Goal: Check status

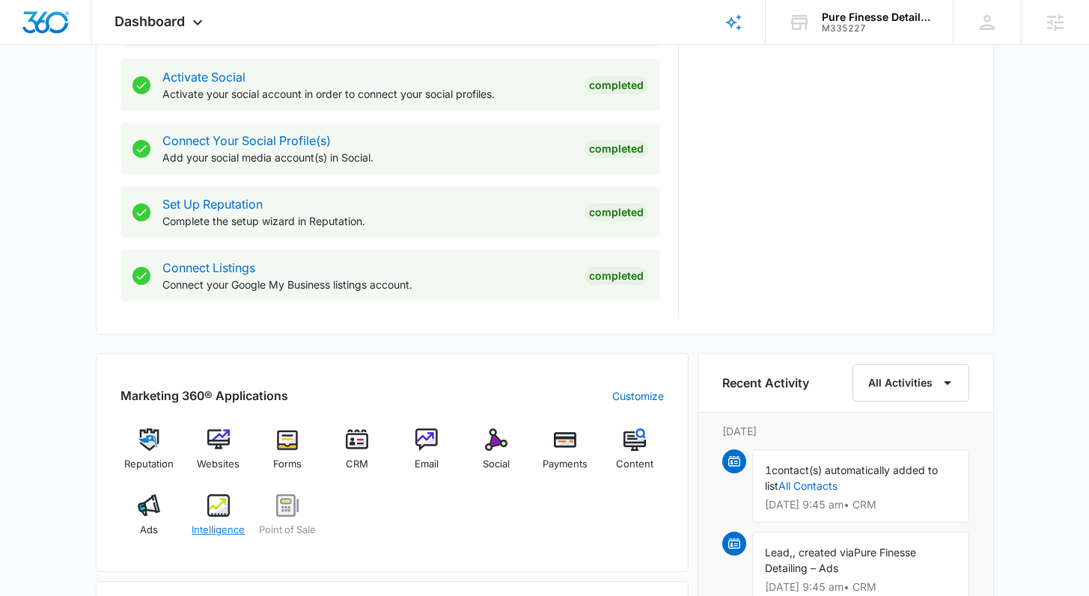
click at [221, 512] on img at bounding box center [218, 506] width 22 height 22
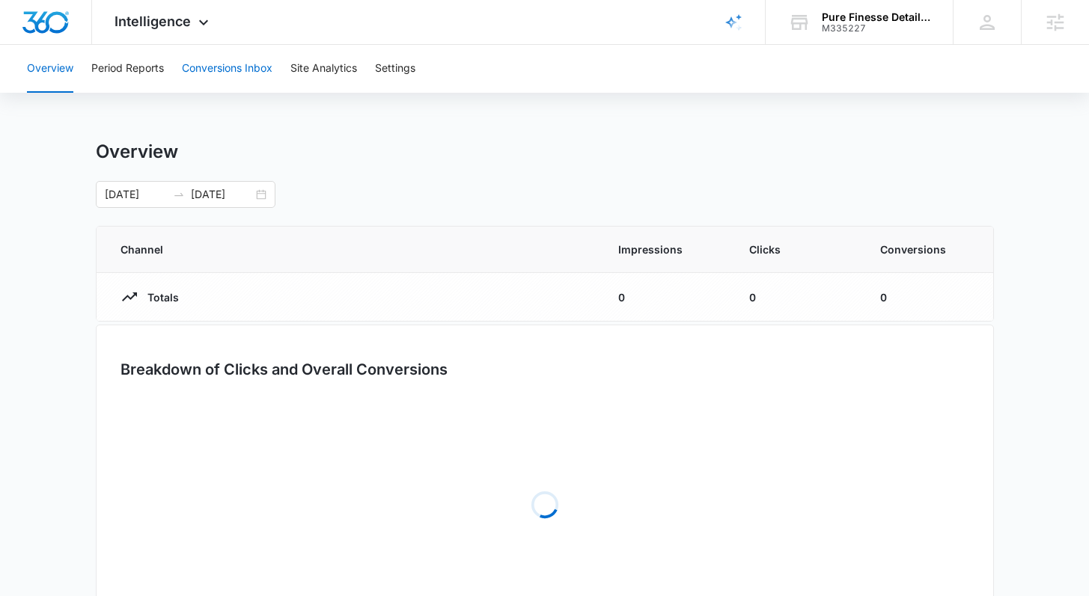
click at [228, 61] on button "Conversions Inbox" at bounding box center [227, 69] width 91 height 48
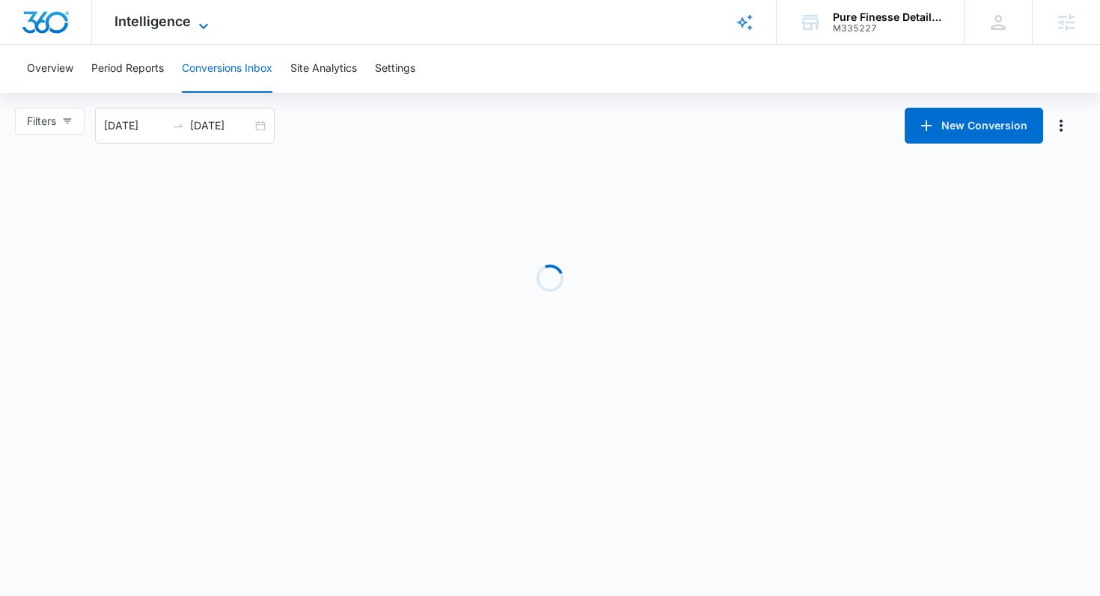
click at [207, 22] on icon at bounding box center [204, 26] width 18 height 18
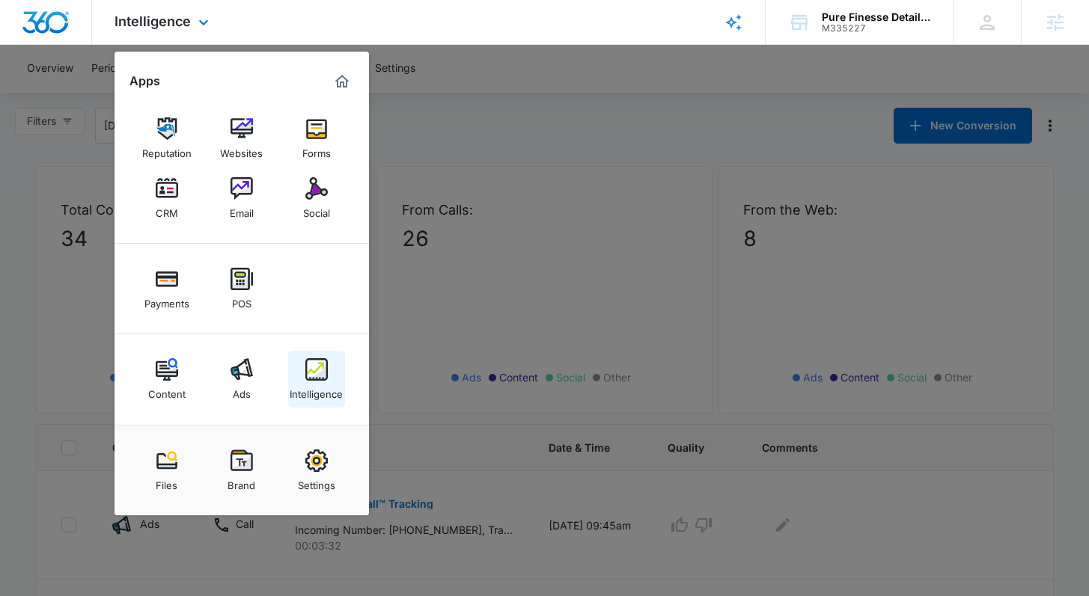
click at [304, 370] on link "Intelligence" at bounding box center [316, 379] width 57 height 57
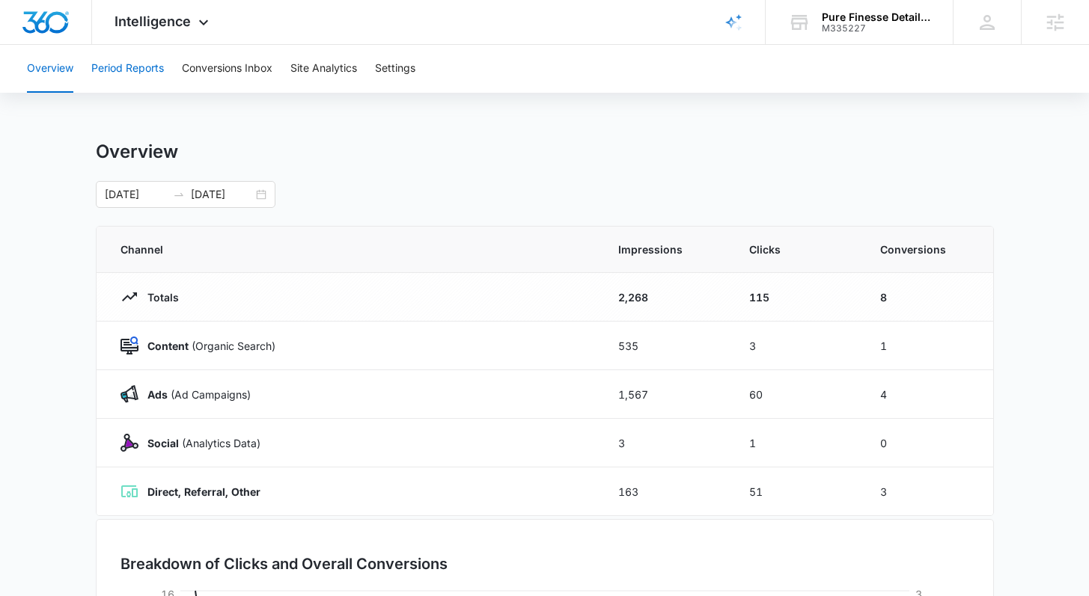
click at [137, 76] on button "Period Reports" at bounding box center [127, 69] width 73 height 48
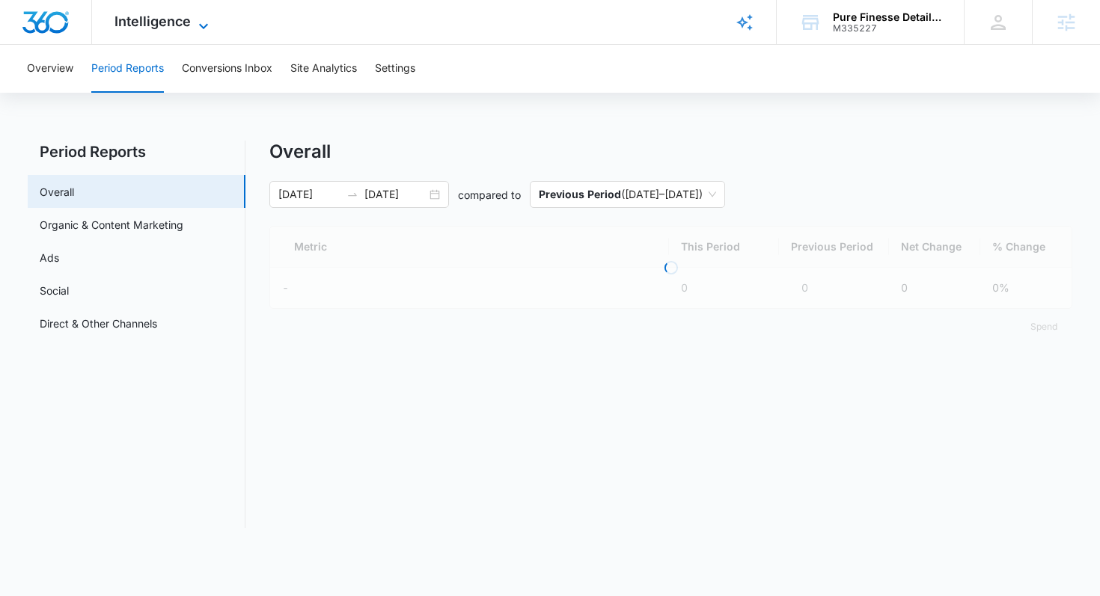
click at [207, 17] on icon at bounding box center [204, 26] width 18 height 18
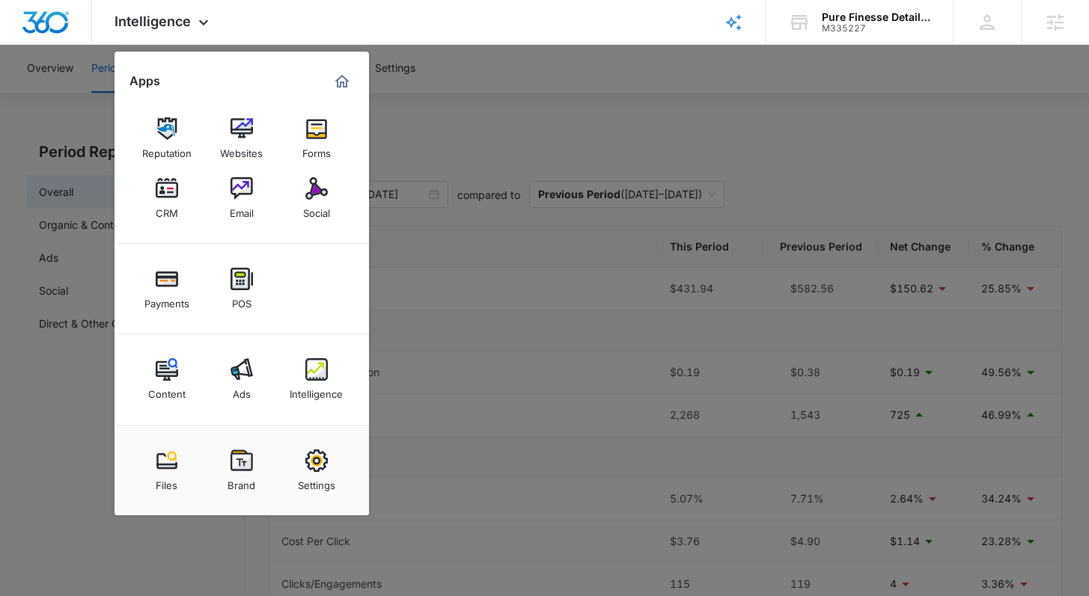
drag, startPoint x: 551, startPoint y: 203, endPoint x: 483, endPoint y: 185, distance: 70.4
click at [548, 198] on div at bounding box center [544, 298] width 1089 height 596
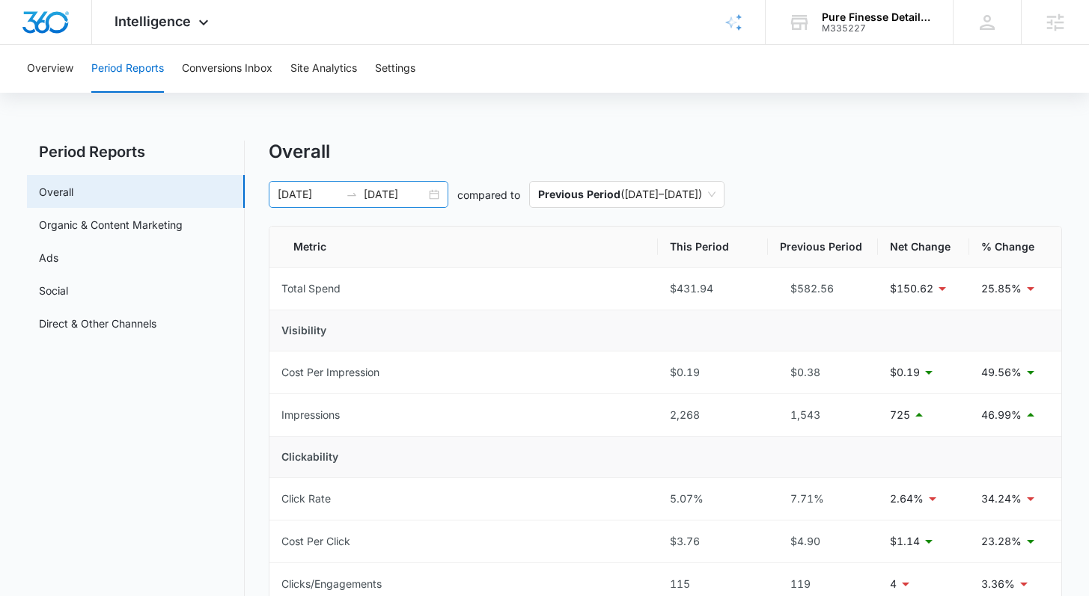
drag, startPoint x: 415, startPoint y: 206, endPoint x: 444, endPoint y: 192, distance: 32.1
click at [418, 204] on div "09/29/2025 10/13/2025" at bounding box center [359, 194] width 180 height 27
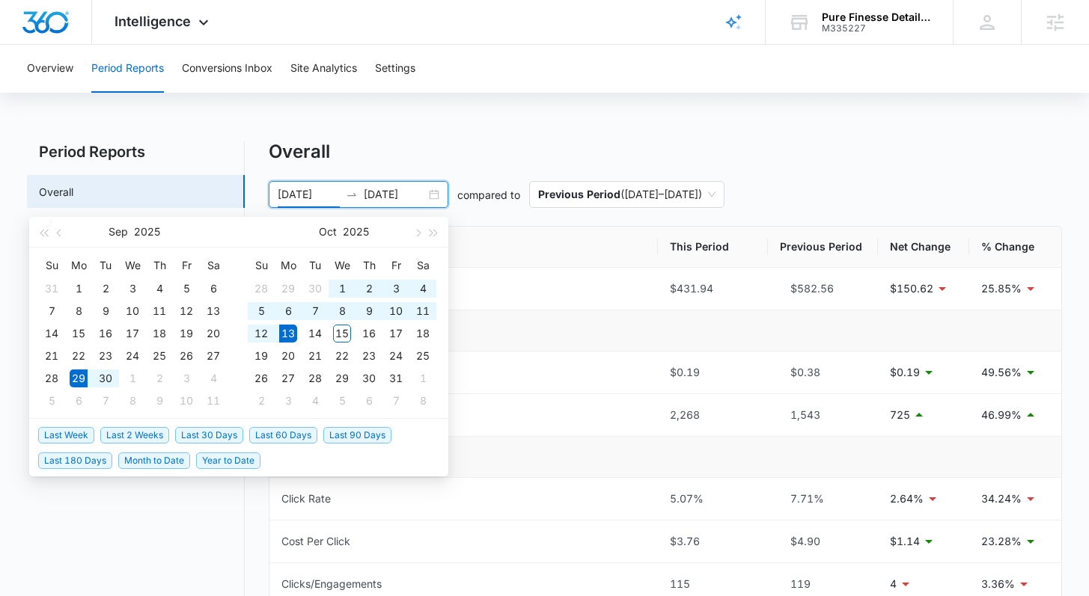
click at [440, 187] on div "09/29/2025 10/13/2025" at bounding box center [359, 194] width 180 height 27
click at [137, 429] on span "Last 2 Weeks" at bounding box center [134, 435] width 69 height 16
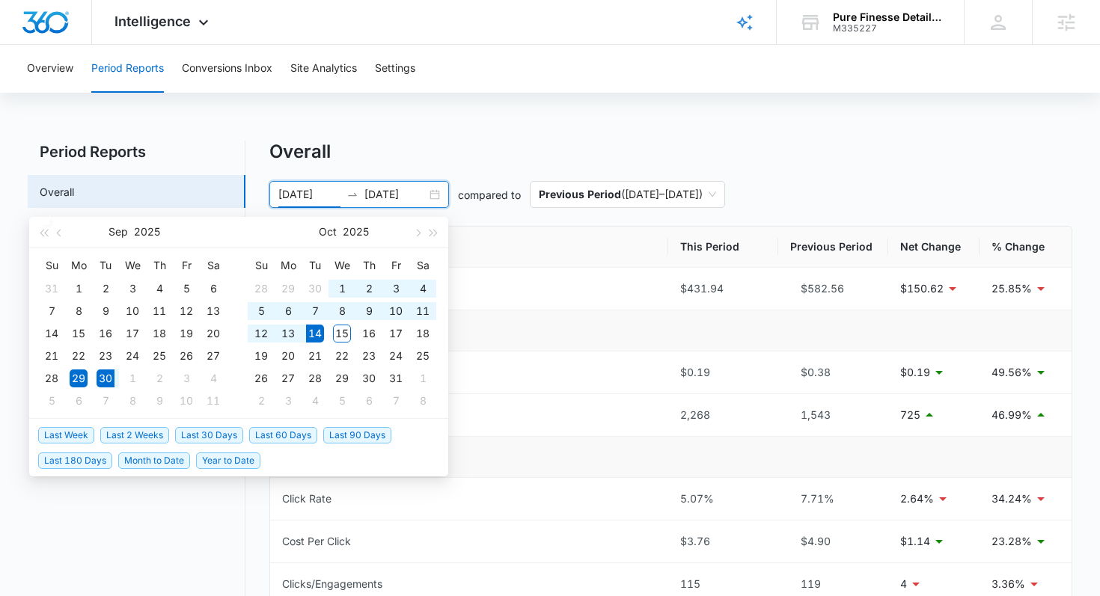
type input "09/30/2025"
type input "10/14/2025"
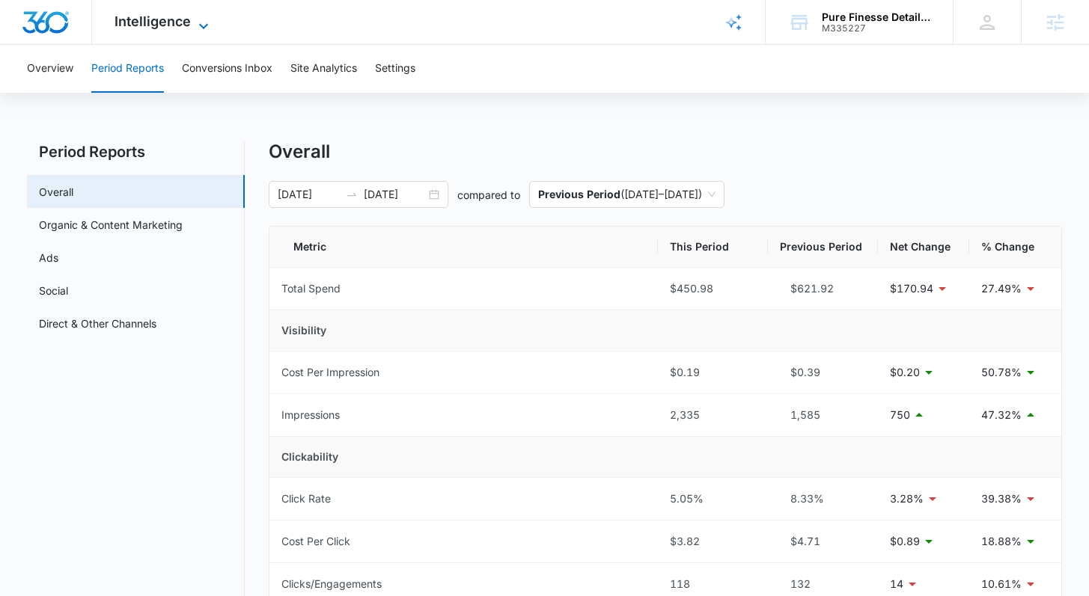
click at [207, 17] on icon at bounding box center [204, 26] width 18 height 18
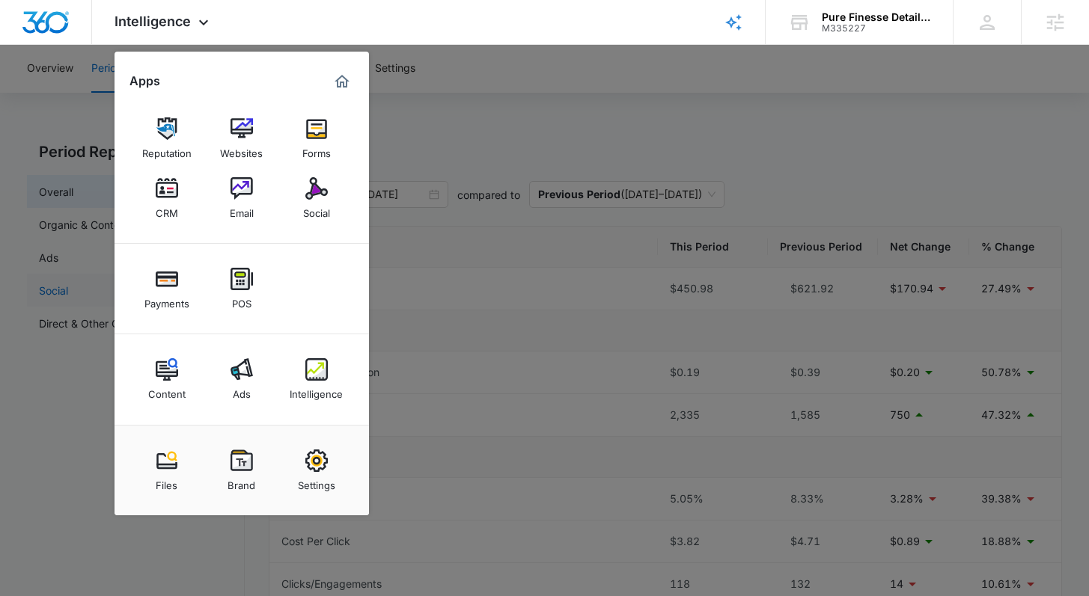
drag, startPoint x: 73, startPoint y: 391, endPoint x: 91, endPoint y: 282, distance: 110.0
click at [73, 388] on div at bounding box center [544, 298] width 1089 height 596
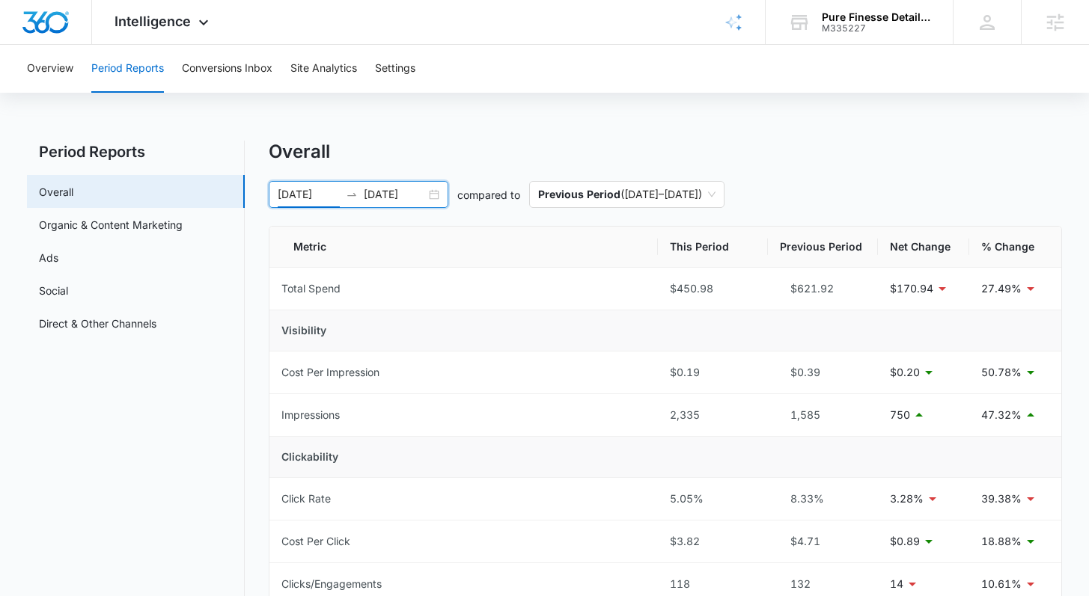
click at [290, 189] on input "09/30/2025" at bounding box center [309, 194] width 62 height 16
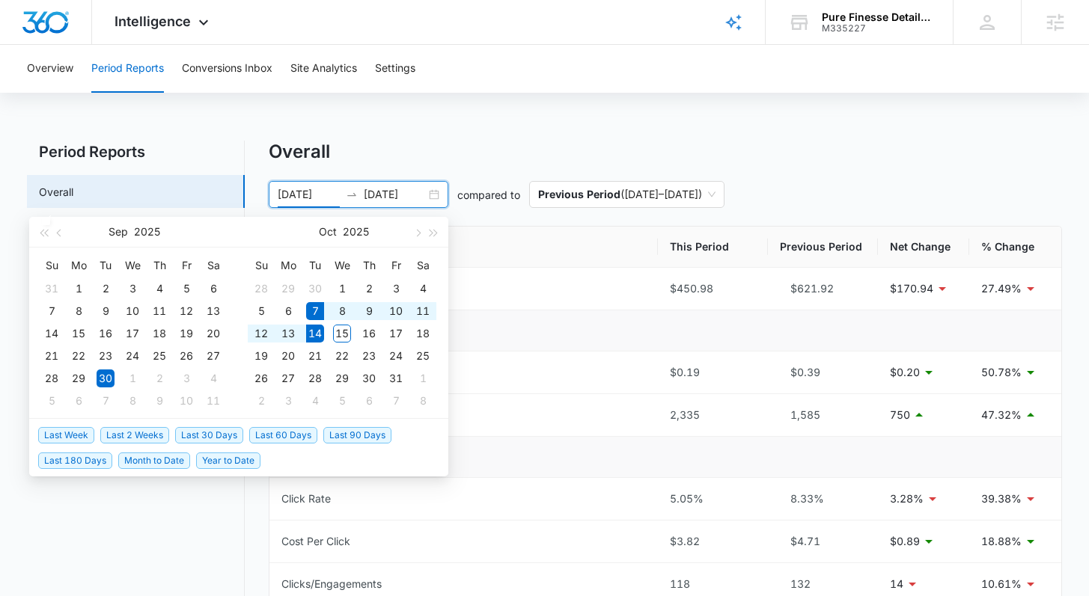
click at [70, 434] on span "Last Week" at bounding box center [66, 435] width 56 height 16
type input "10/07/2025"
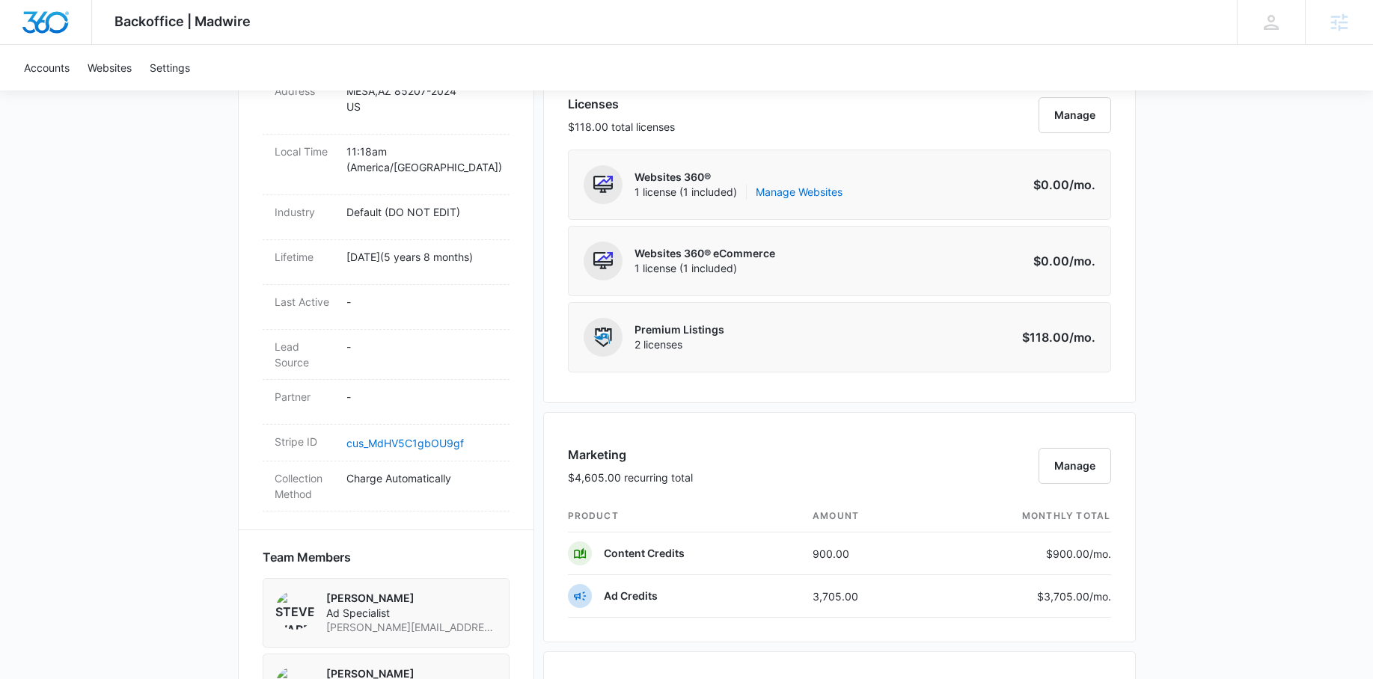
scroll to position [516, 0]
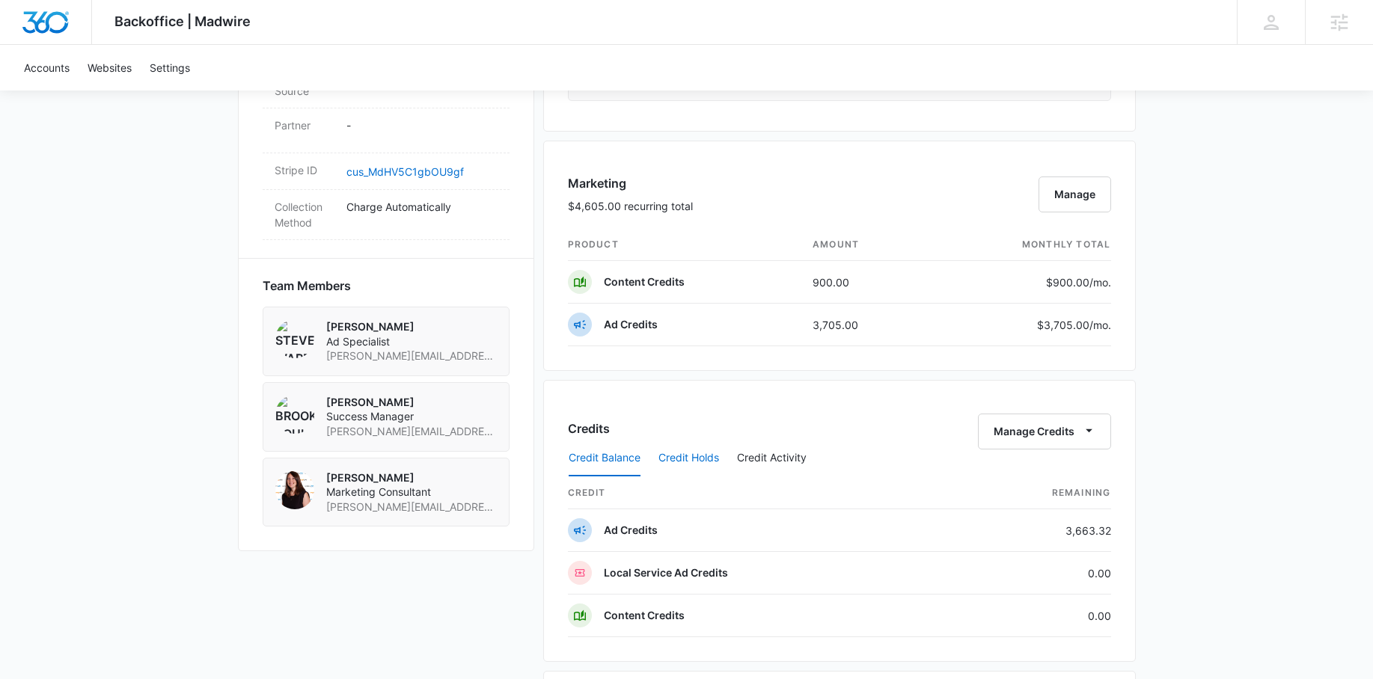
click at [685, 467] on button "Credit Holds" at bounding box center [688, 459] width 61 height 36
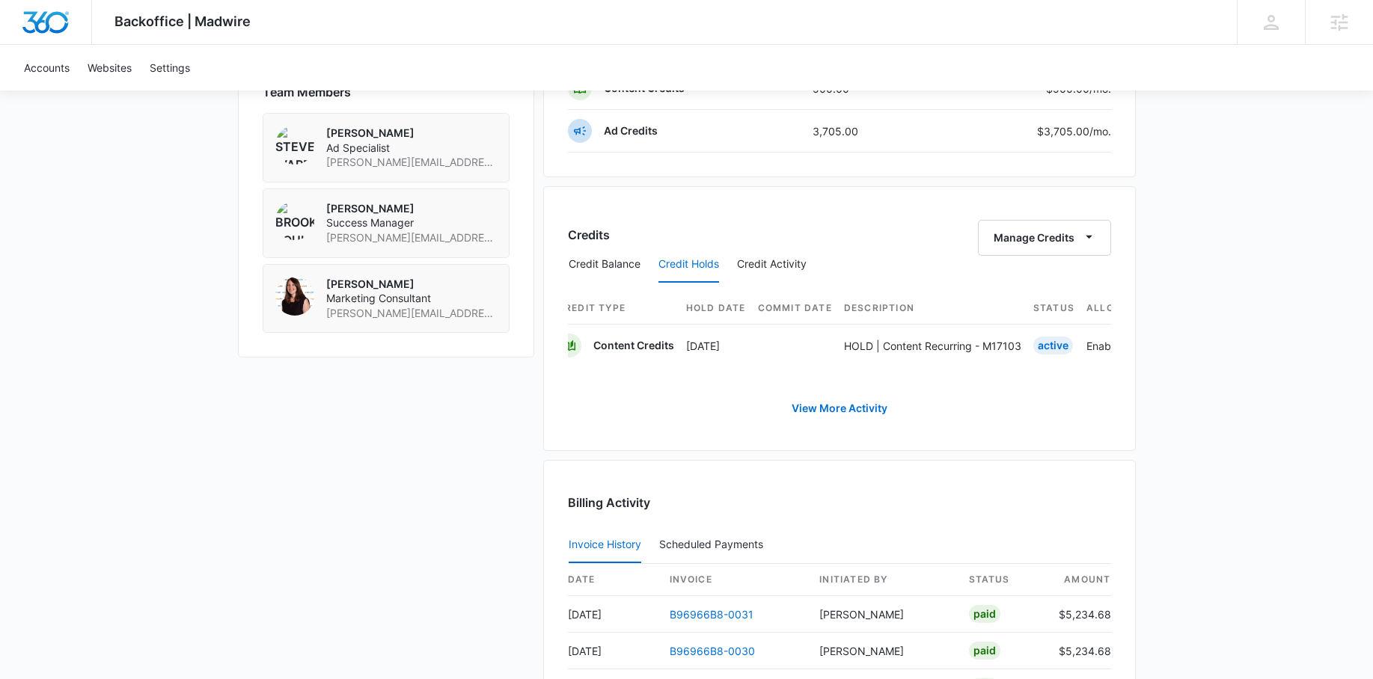
scroll to position [0, 0]
click at [759, 263] on button "Credit Activity" at bounding box center [772, 265] width 70 height 36
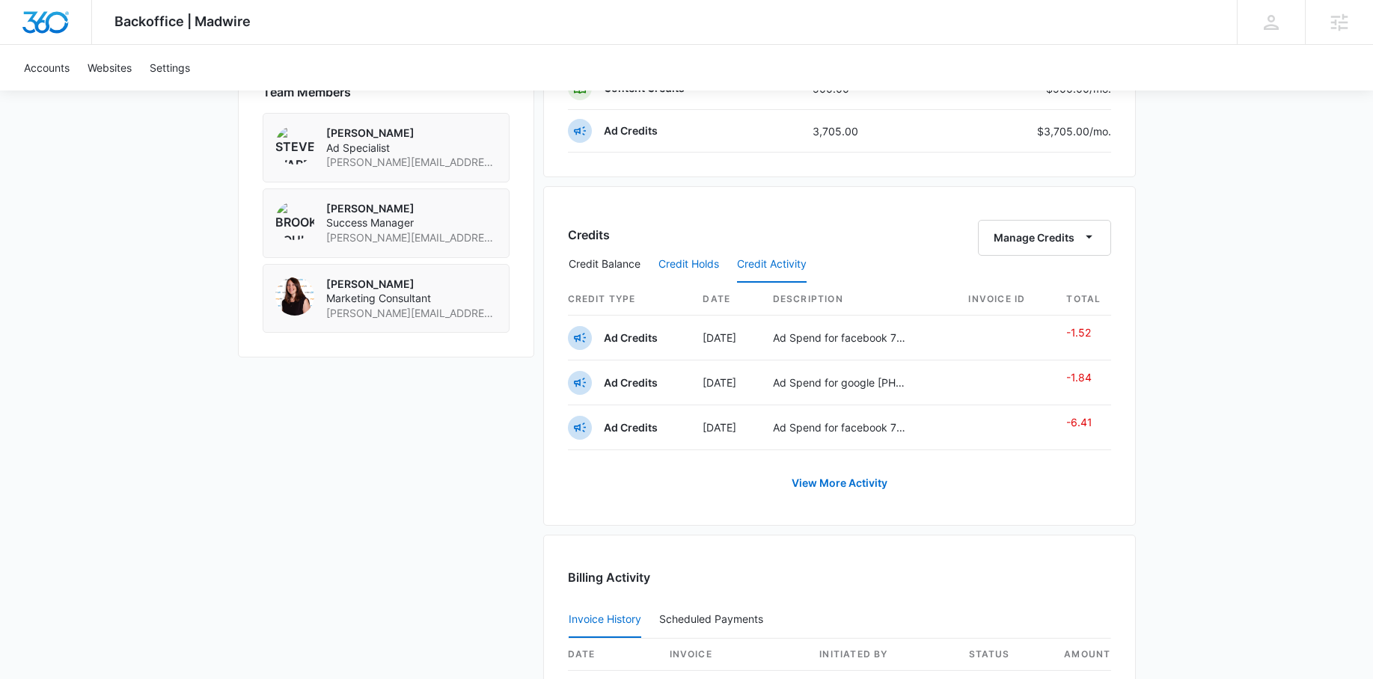
click at [688, 273] on button "Credit Holds" at bounding box center [688, 265] width 61 height 36
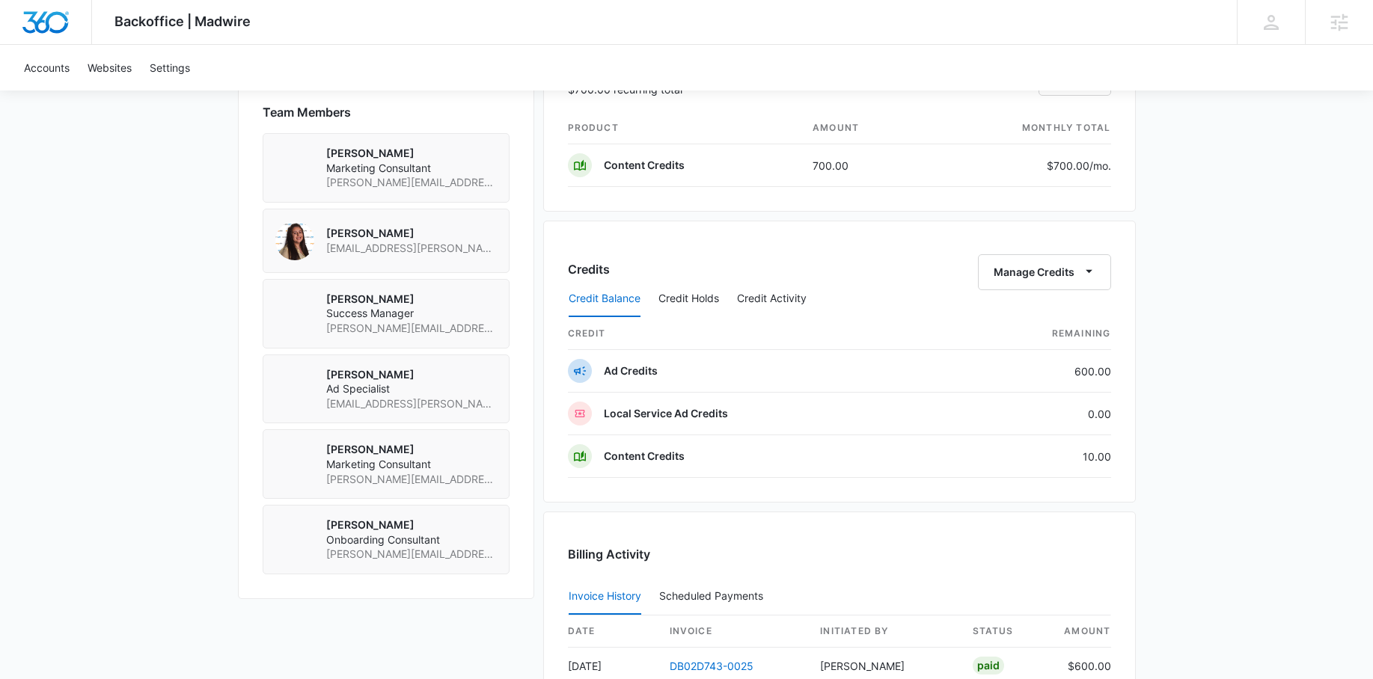
scroll to position [1122, 0]
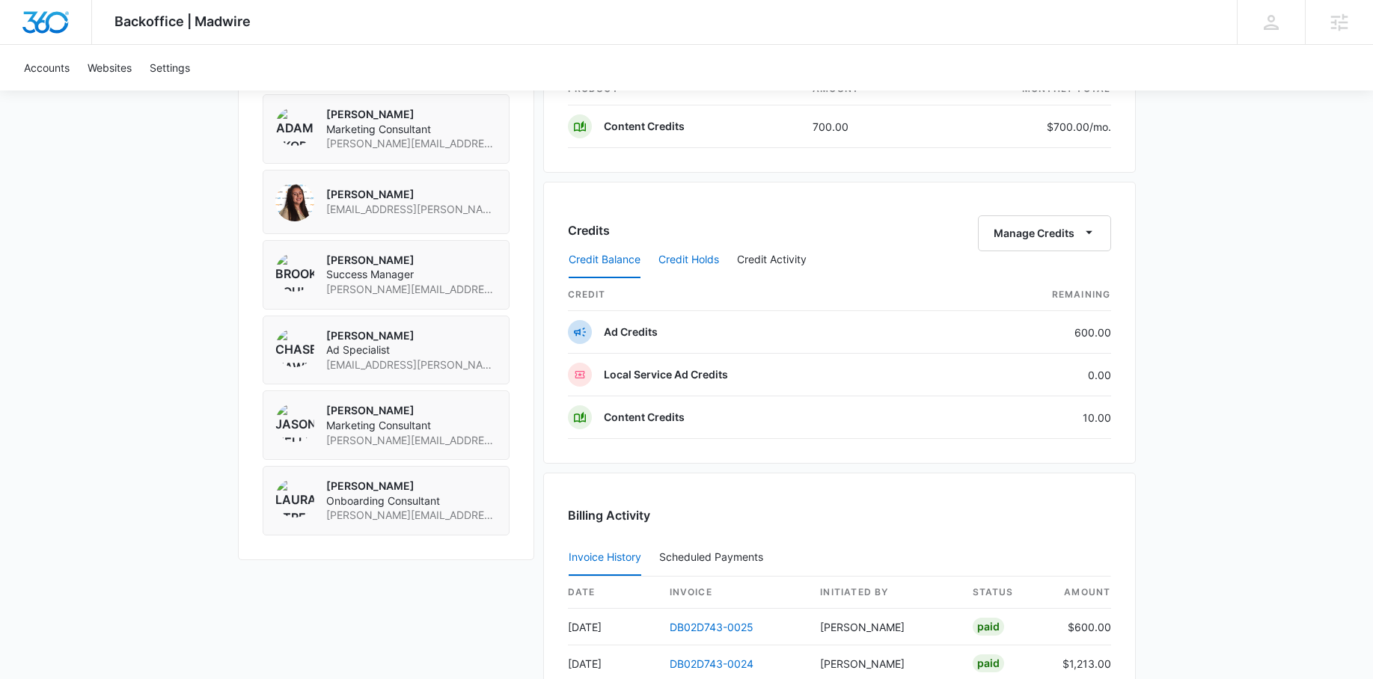
drag, startPoint x: 688, startPoint y: 255, endPoint x: 618, endPoint y: 268, distance: 70.7
click at [688, 255] on button "Credit Holds" at bounding box center [688, 260] width 61 height 36
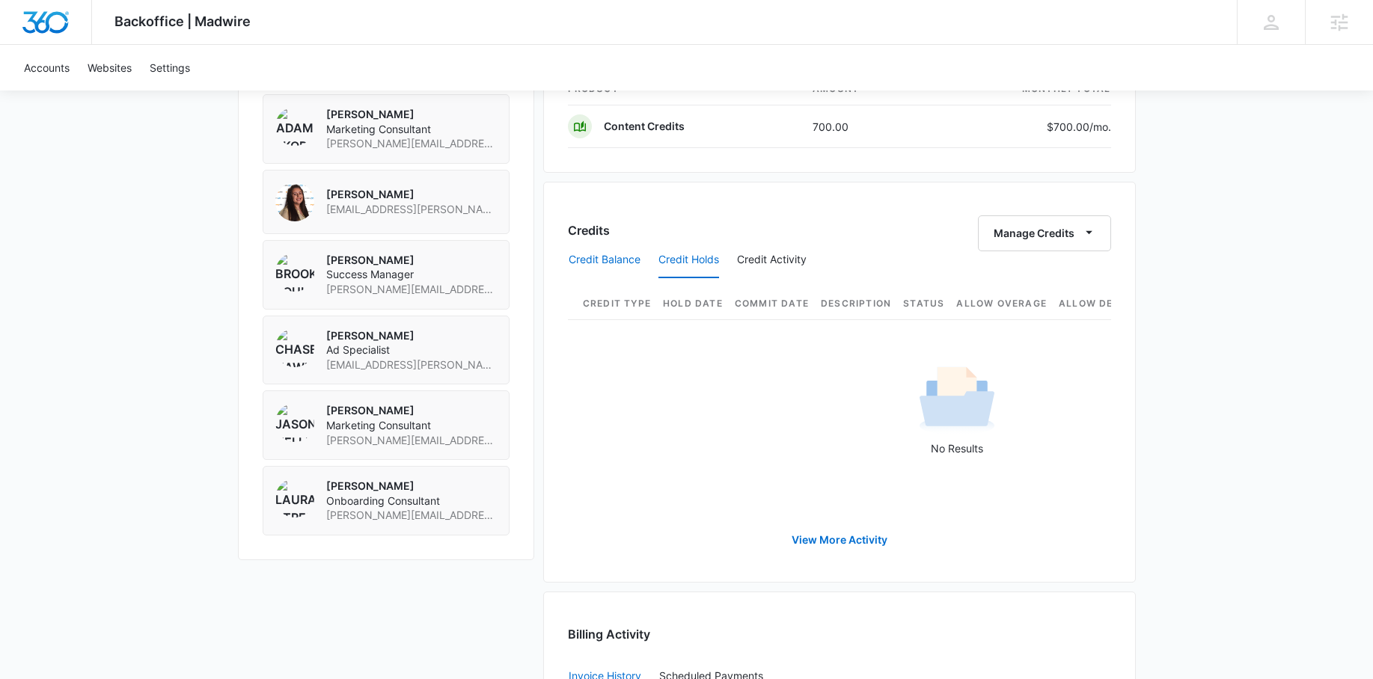
click at [613, 265] on button "Credit Balance" at bounding box center [605, 260] width 72 height 36
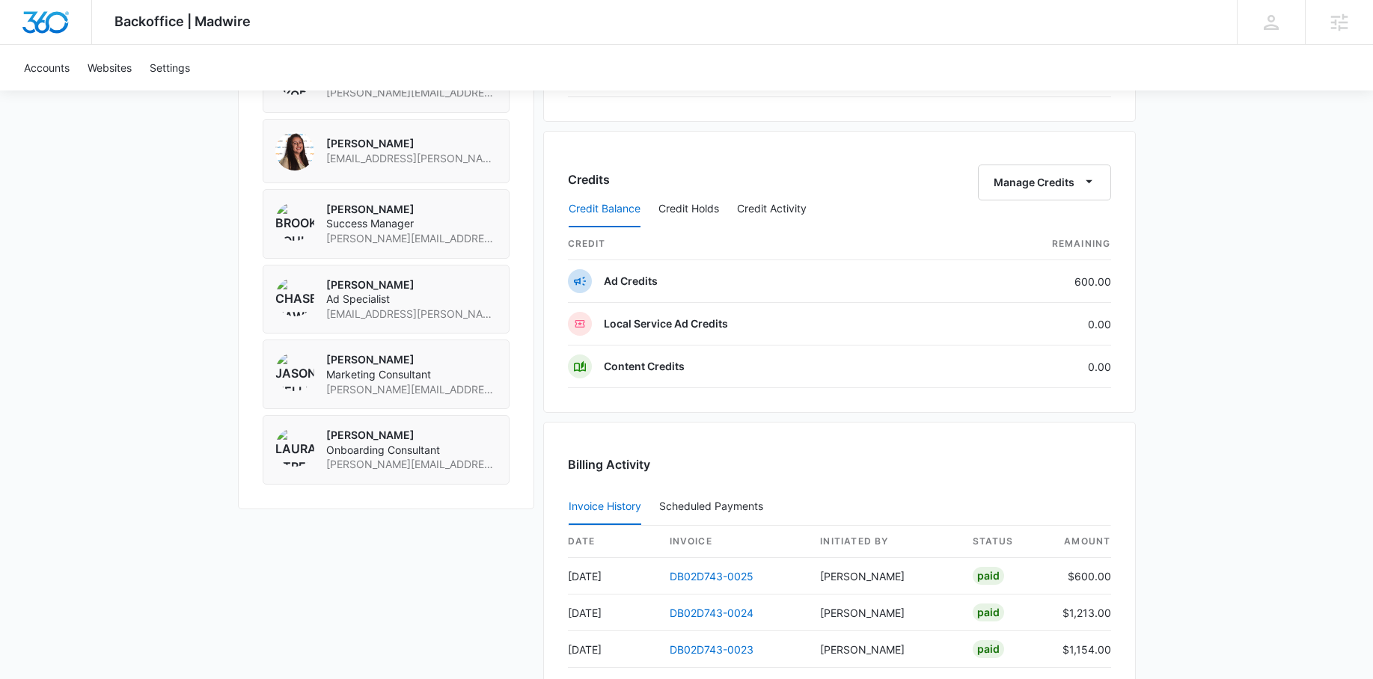
scroll to position [1175, 0]
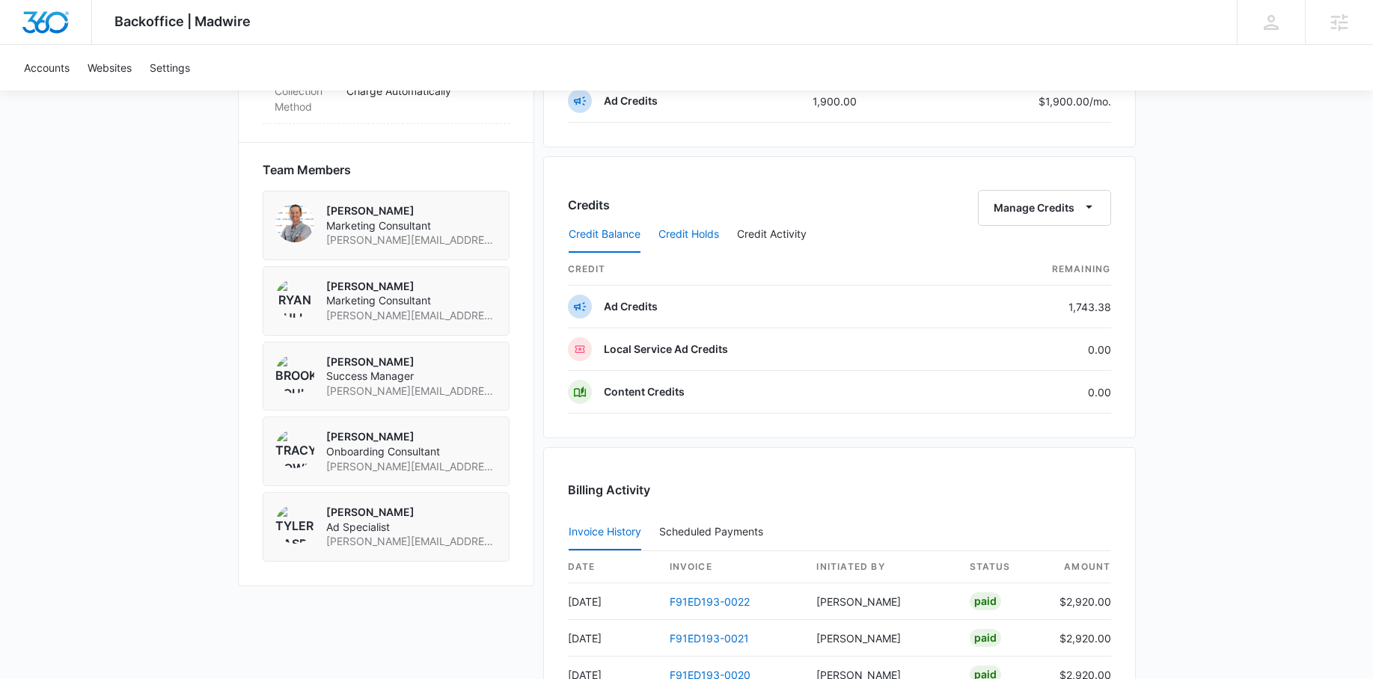
scroll to position [1042, 0]
click at [680, 222] on button "Credit Holds" at bounding box center [688, 236] width 61 height 36
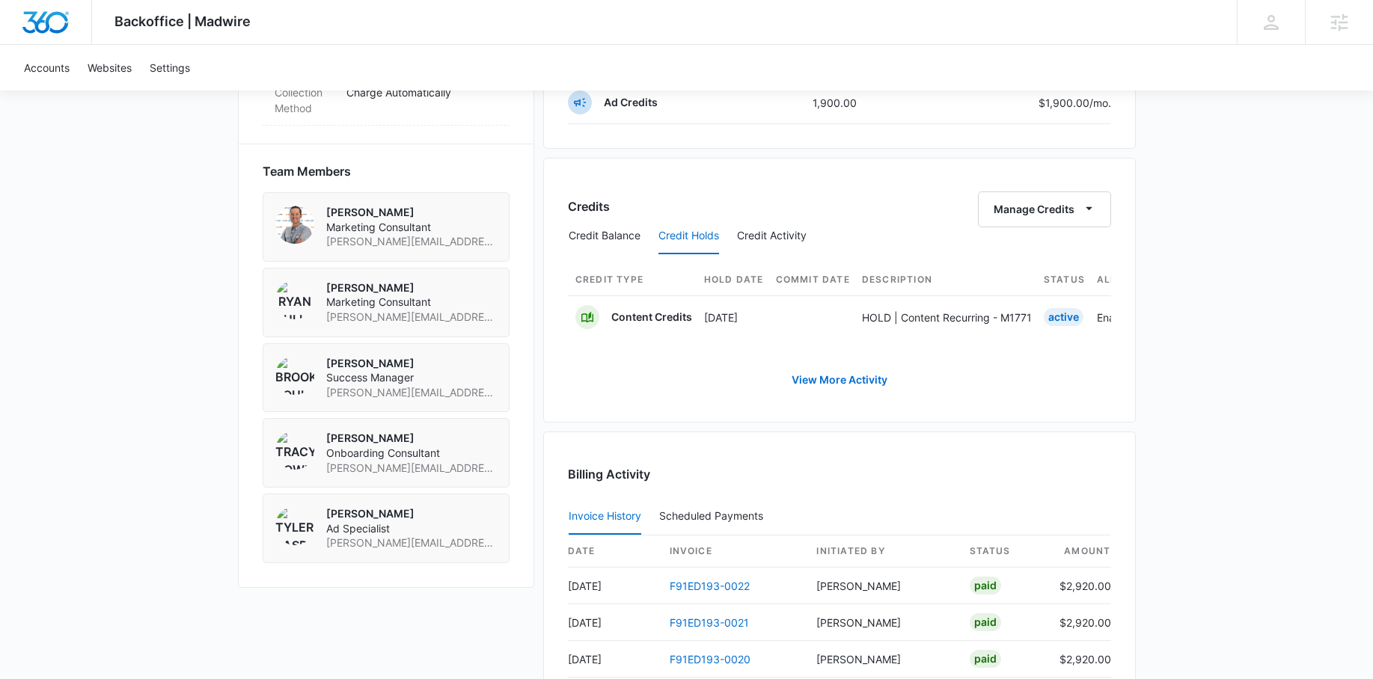
scroll to position [0, 0]
drag, startPoint x: 756, startPoint y: 237, endPoint x: 735, endPoint y: 242, distance: 21.4
click at [756, 237] on button "Credit Activity" at bounding box center [772, 236] width 70 height 36
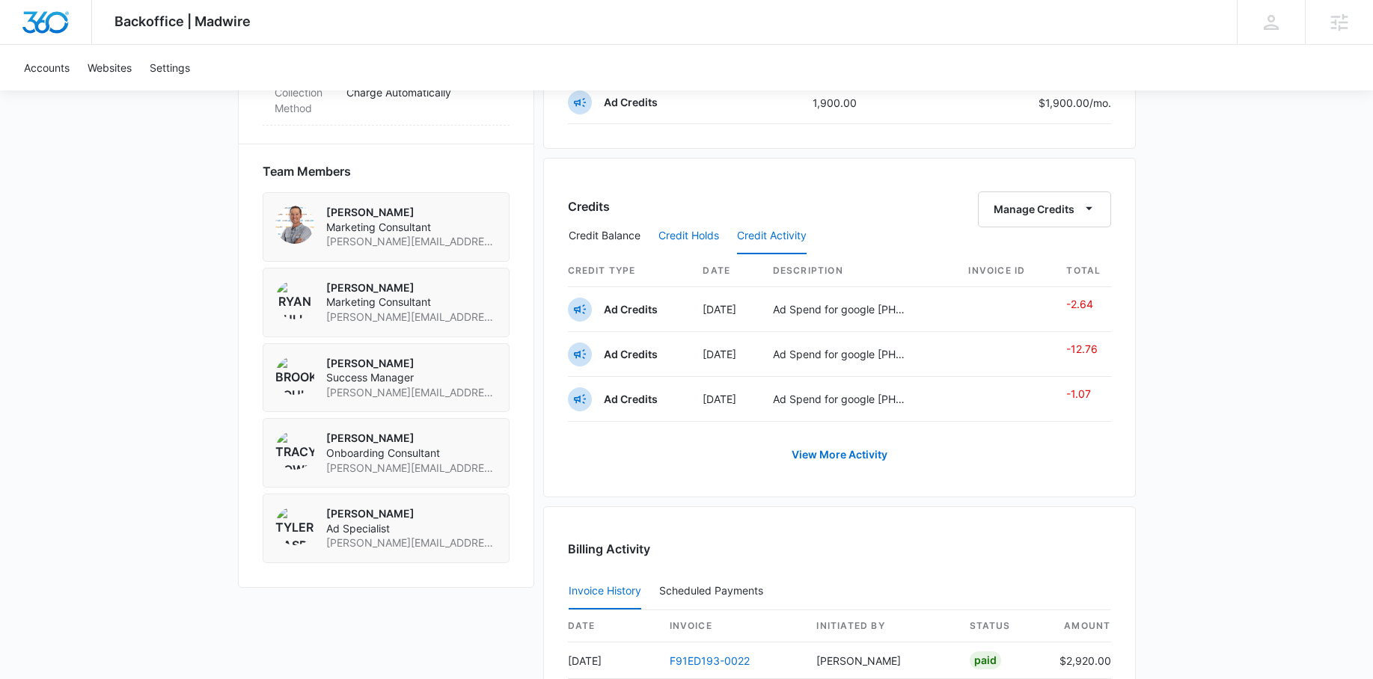
click at [684, 238] on button "Credit Holds" at bounding box center [688, 236] width 61 height 36
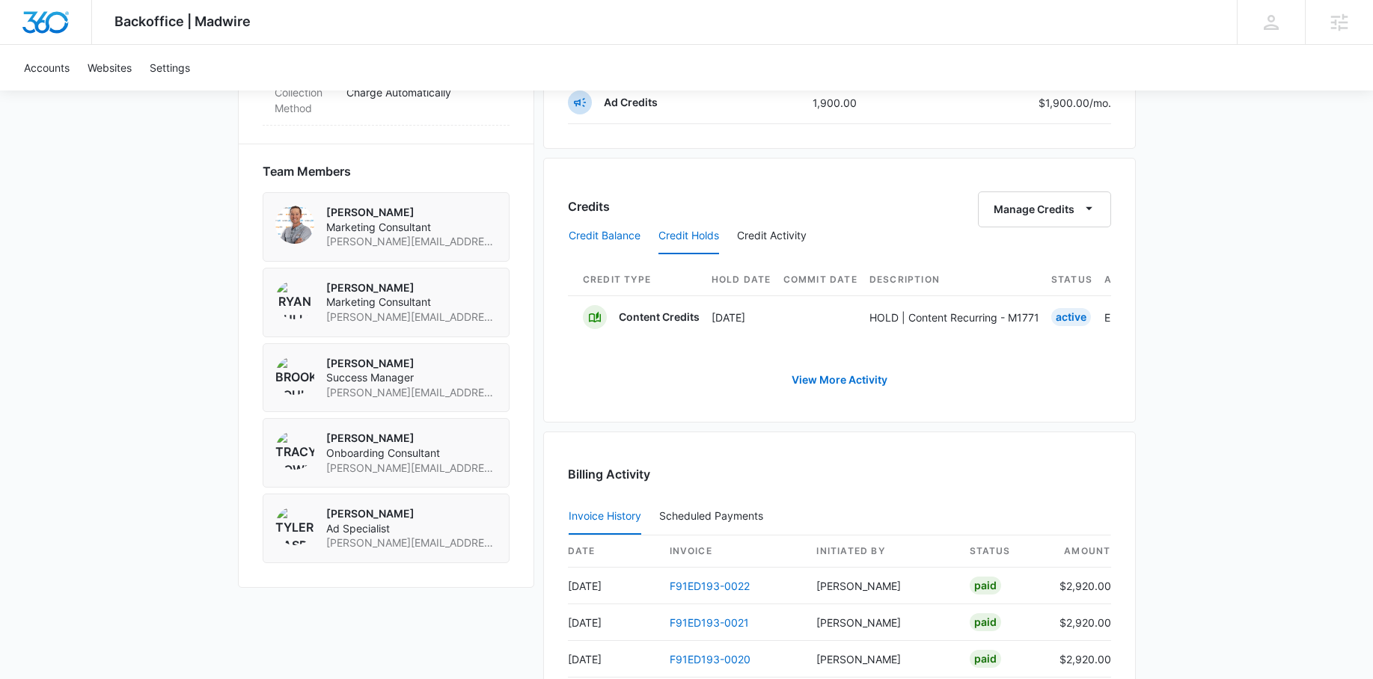
click at [631, 237] on button "Credit Balance" at bounding box center [605, 236] width 72 height 36
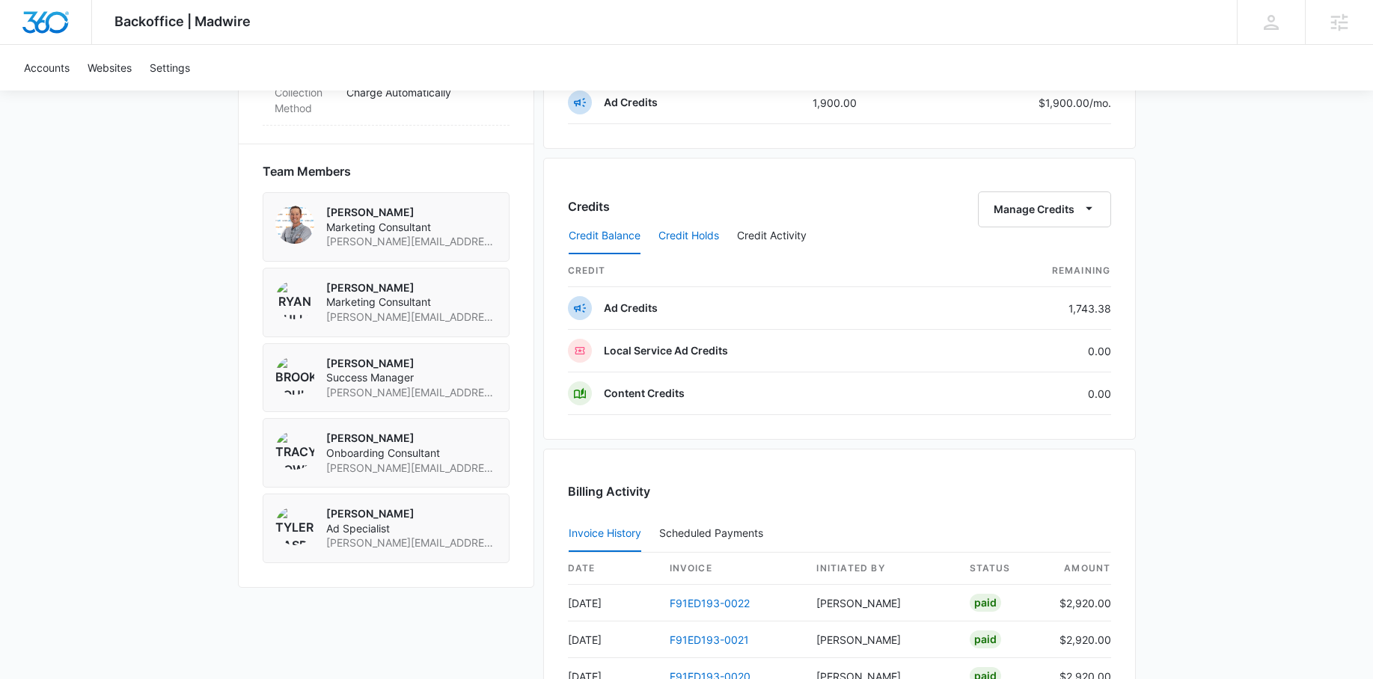
click at [714, 239] on button "Credit Holds" at bounding box center [688, 236] width 61 height 36
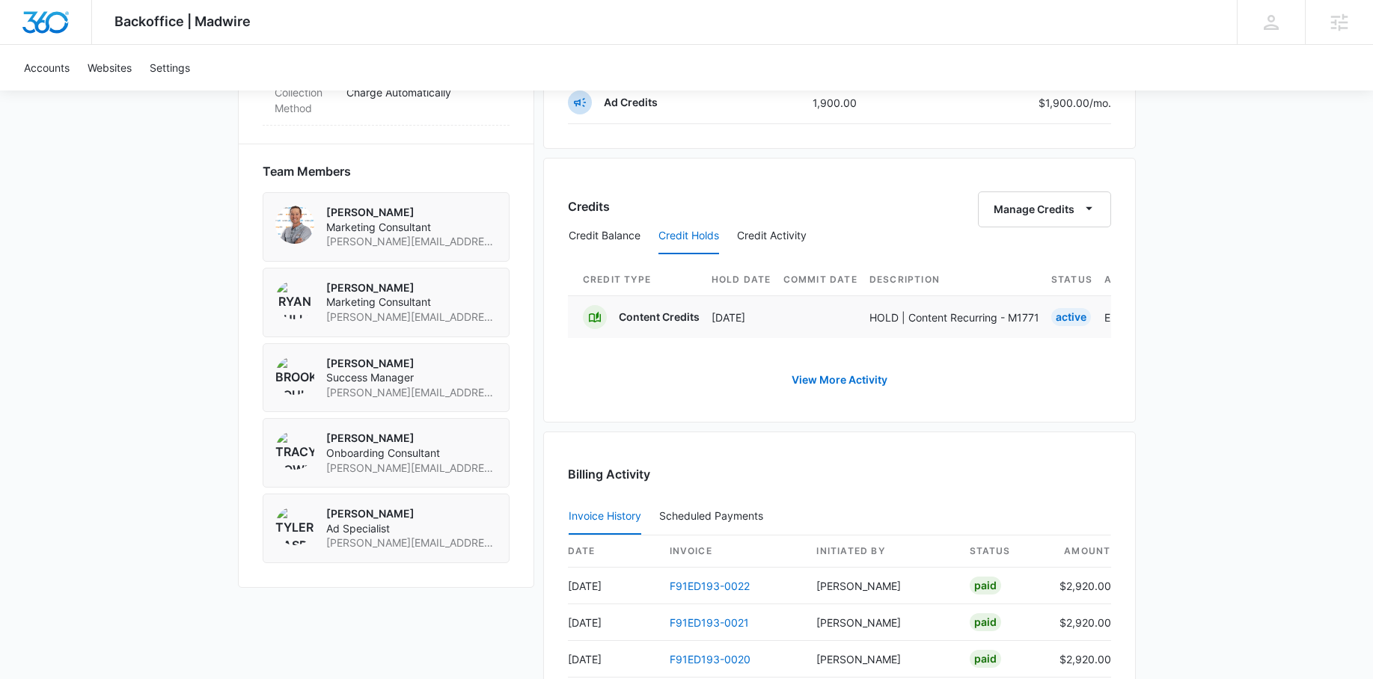
click at [672, 319] on p "Content Credits" at bounding box center [659, 317] width 81 height 15
drag, startPoint x: 1047, startPoint y: 330, endPoint x: 1080, endPoint y: 315, distance: 36.2
click at [1055, 323] on tr "Content Credits [DATE] HOLD | Content Recurring - M1771 Active Enabled Enabled …" at bounding box center [1135, 317] width 1134 height 43
click at [1080, 315] on div "Active" at bounding box center [1071, 317] width 40 height 18
